Goal: Transaction & Acquisition: Purchase product/service

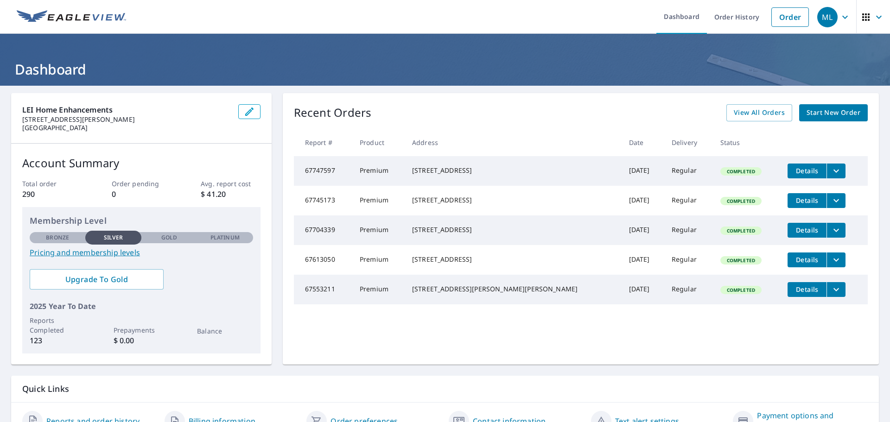
click at [841, 110] on span "Start New Order" at bounding box center [834, 113] width 54 height 12
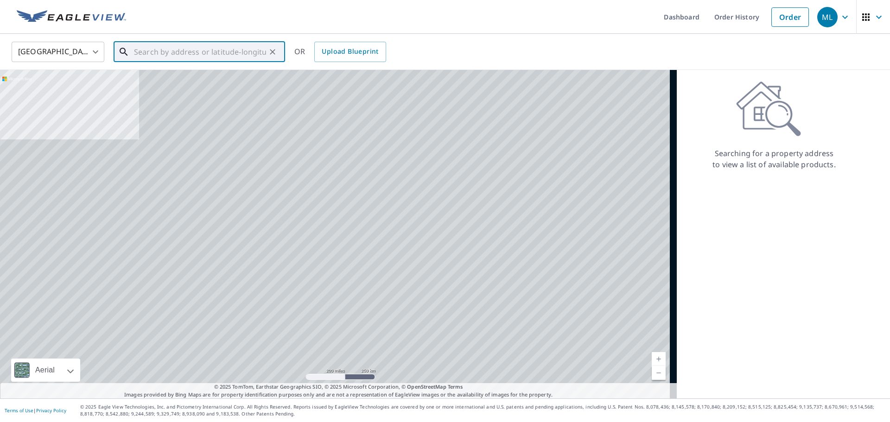
click at [196, 48] on input "text" at bounding box center [200, 52] width 132 height 26
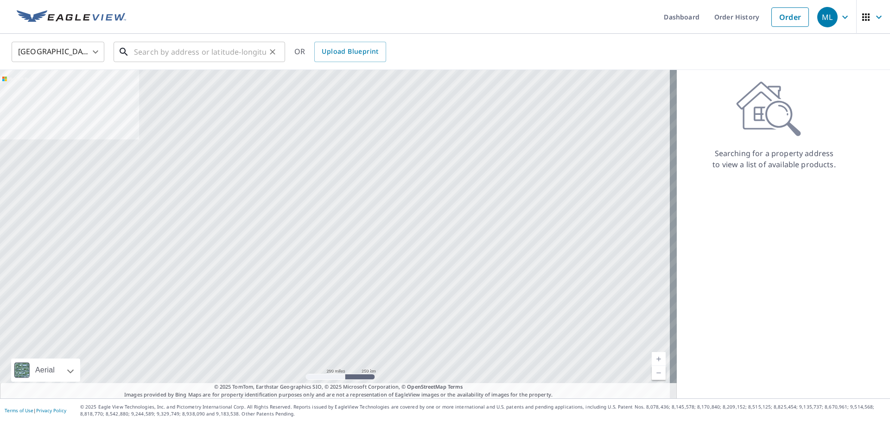
click at [151, 50] on input "text" at bounding box center [200, 52] width 132 height 26
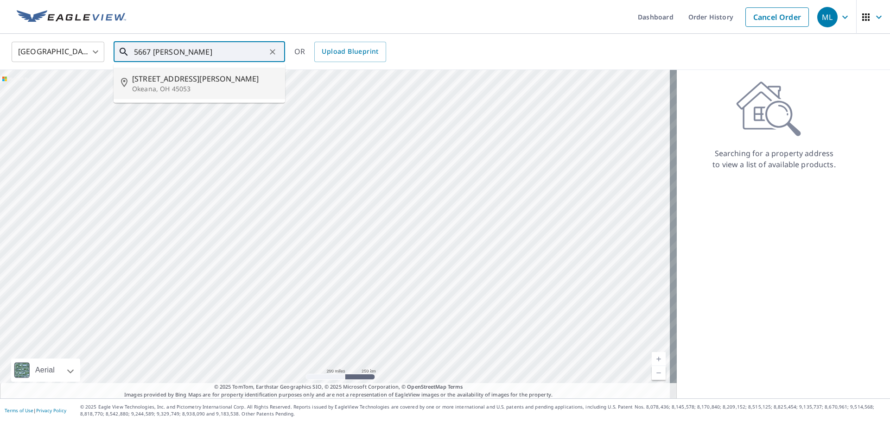
click at [167, 83] on span "[STREET_ADDRESS][PERSON_NAME]" at bounding box center [205, 78] width 146 height 11
type input "[STREET_ADDRESS][PERSON_NAME]"
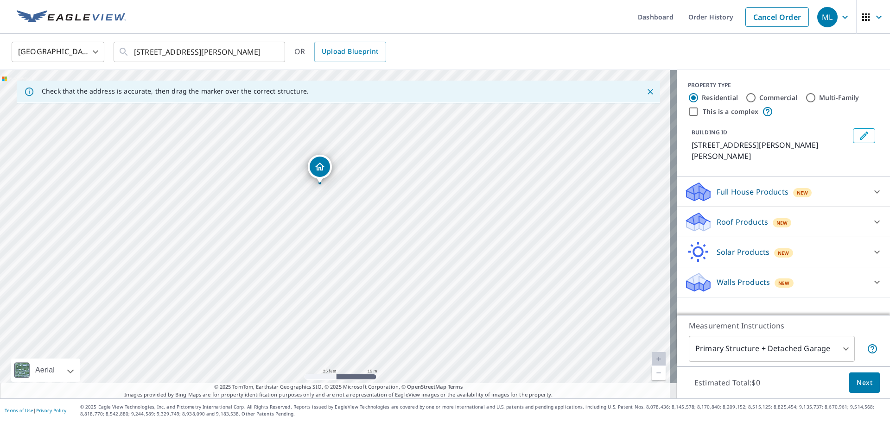
drag, startPoint x: 241, startPoint y: 231, endPoint x: 285, endPoint y: 301, distance: 82.3
click at [285, 301] on div "[STREET_ADDRESS][PERSON_NAME]" at bounding box center [338, 234] width 677 height 329
click at [732, 217] on p "Roof Products" at bounding box center [742, 222] width 51 height 11
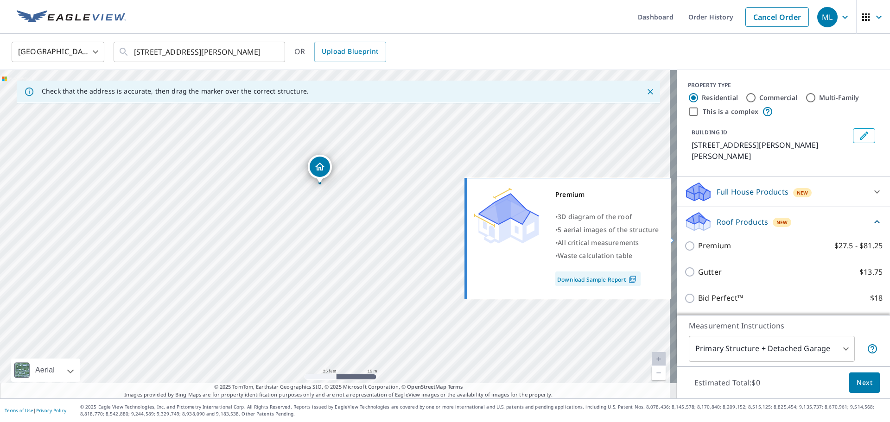
click at [698, 240] on p "Premium" at bounding box center [714, 246] width 33 height 12
click at [695, 241] on input "Premium $27.5 - $81.25" at bounding box center [691, 246] width 14 height 11
checkbox input "true"
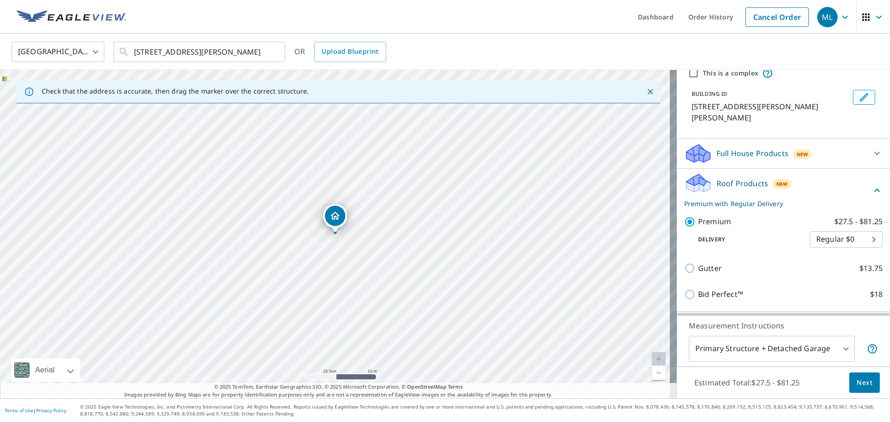
scroll to position [92, 0]
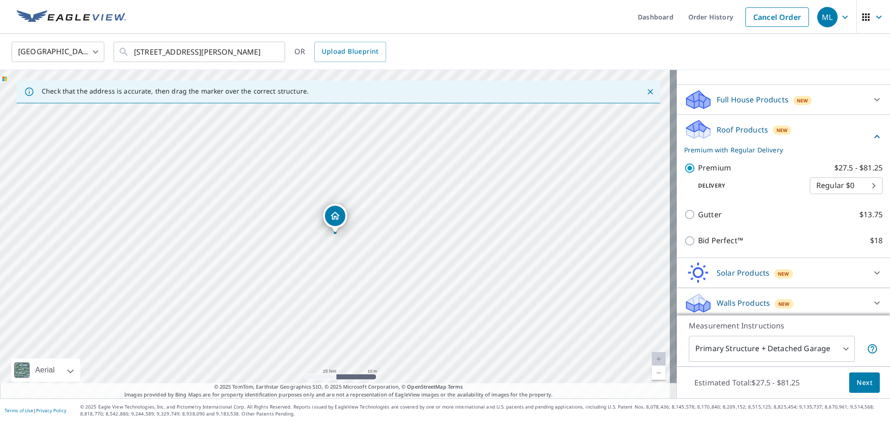
click at [791, 338] on body "ML ML Dashboard Order History Cancel Order ML [GEOGRAPHIC_DATA] [GEOGRAPHIC_DAT…" at bounding box center [445, 211] width 890 height 422
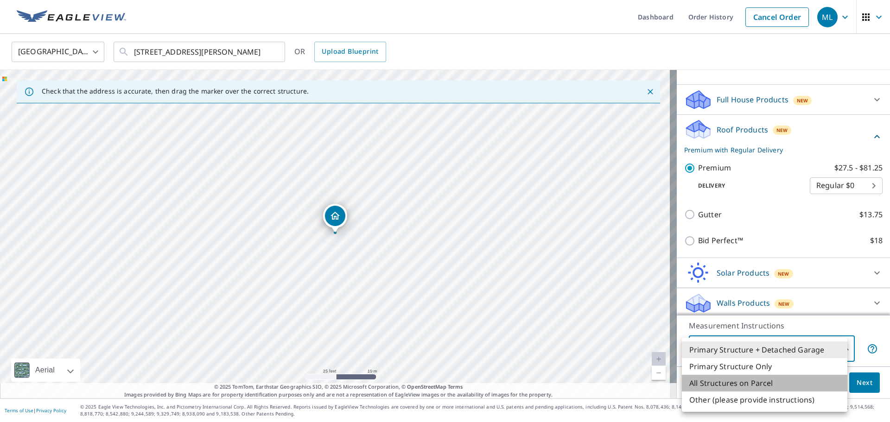
click at [774, 385] on li "All Structures on Parcel" at bounding box center [765, 383] width 166 height 17
type input "3"
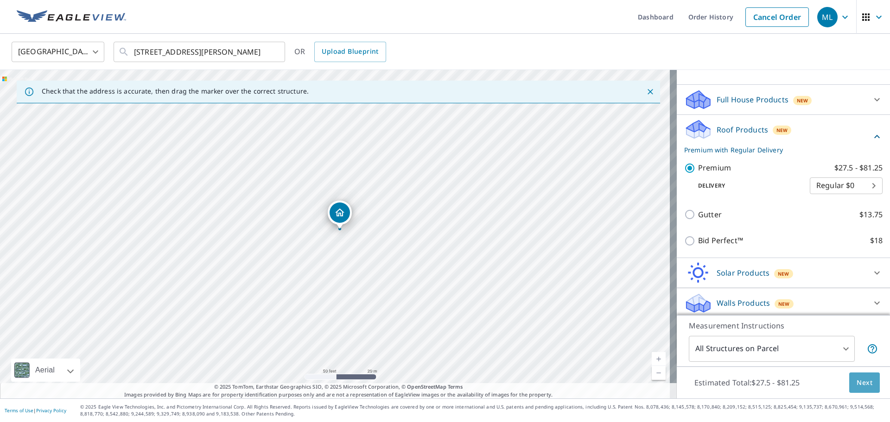
click at [861, 380] on span "Next" at bounding box center [865, 383] width 16 height 12
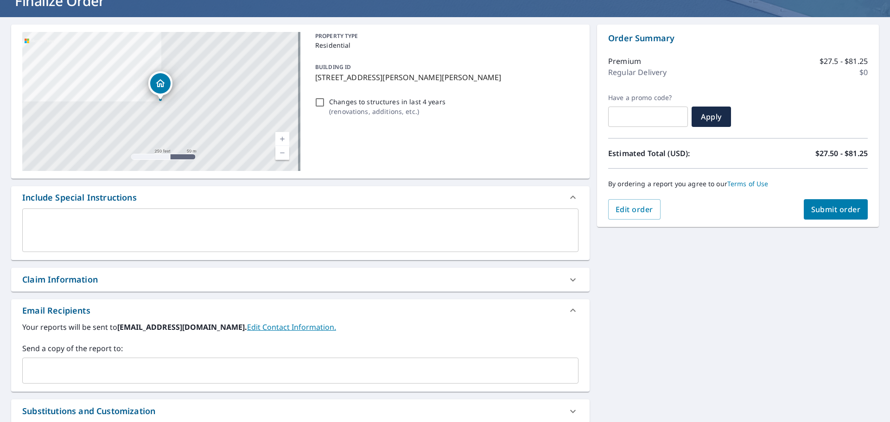
scroll to position [139, 0]
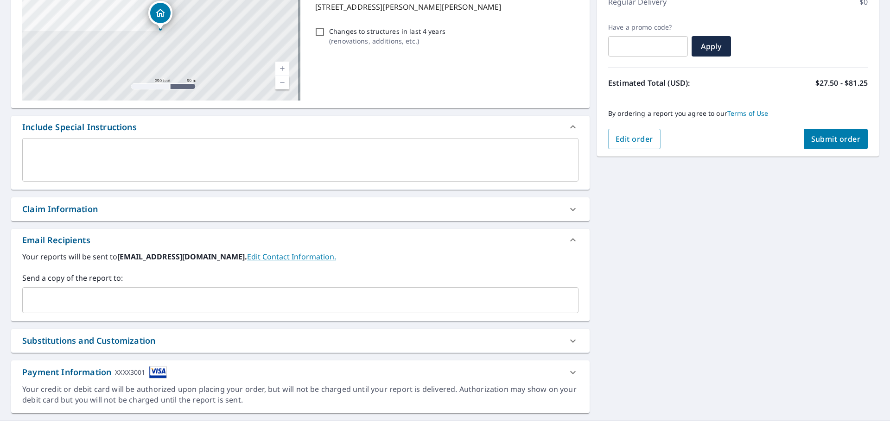
click at [84, 288] on div "Send a copy of the report to: ​" at bounding box center [300, 293] width 556 height 41
click at [89, 296] on input "text" at bounding box center [293, 301] width 534 height 18
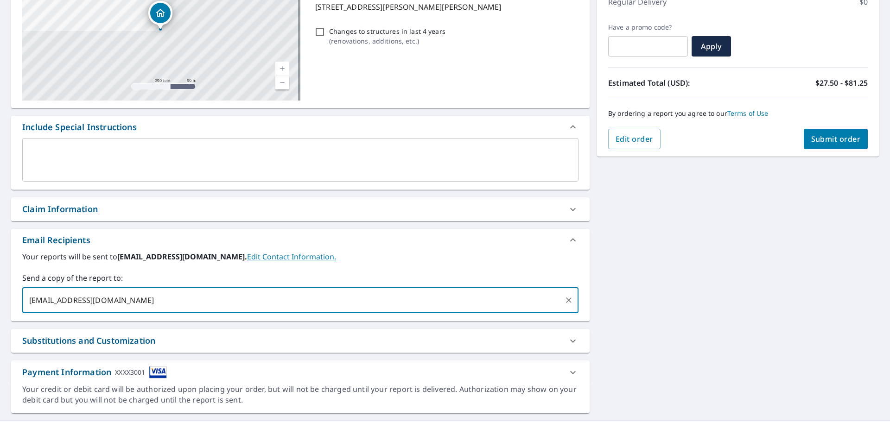
type input "[EMAIL_ADDRESS][DOMAIN_NAME]"
click at [831, 146] on button "Submit order" at bounding box center [836, 139] width 64 height 20
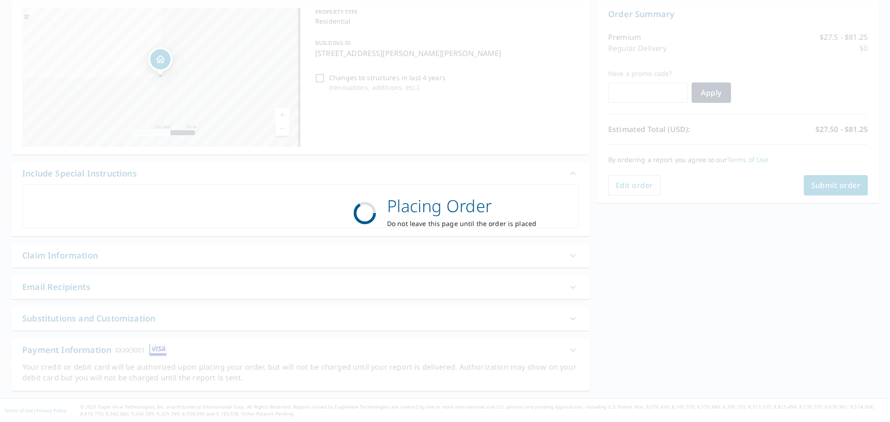
scroll to position [96, 0]
